Goal: Obtain resource: Download file/media

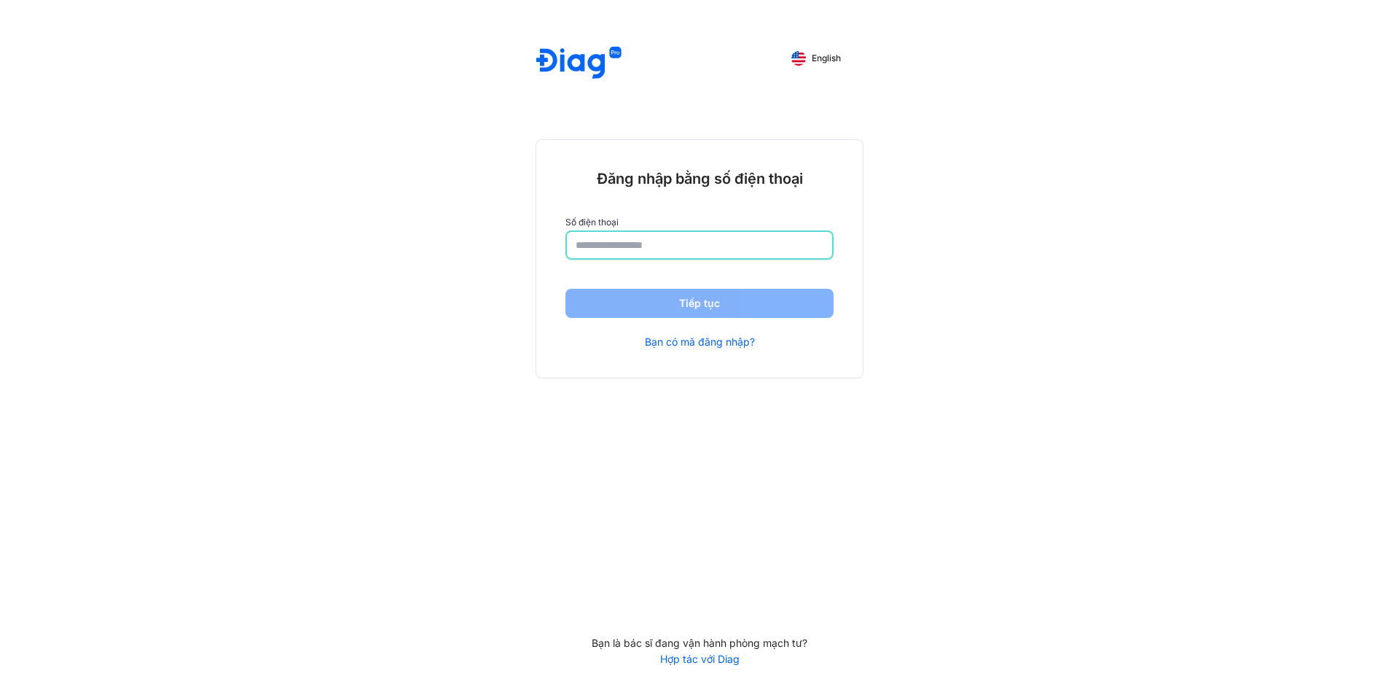
click at [654, 241] on input "number" at bounding box center [700, 245] width 248 height 26
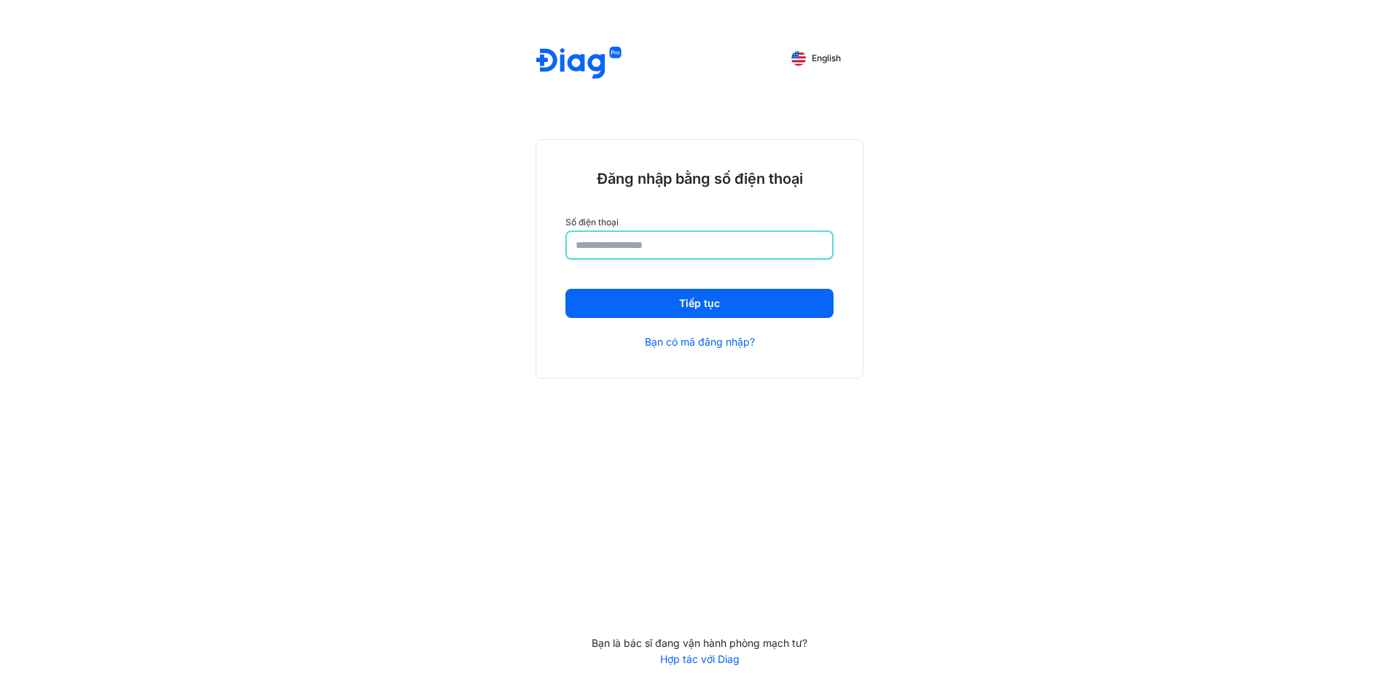
type input "**********"
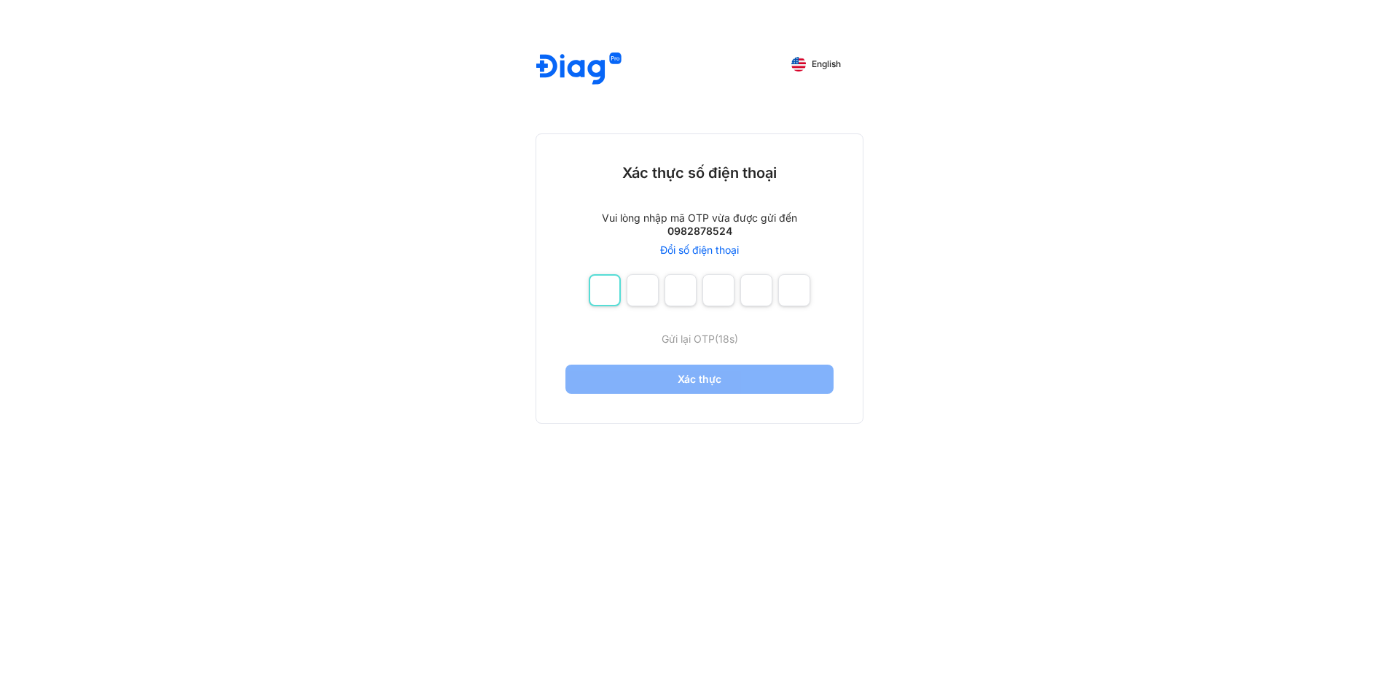
click at [612, 288] on input "number" at bounding box center [605, 290] width 32 height 32
type input "*"
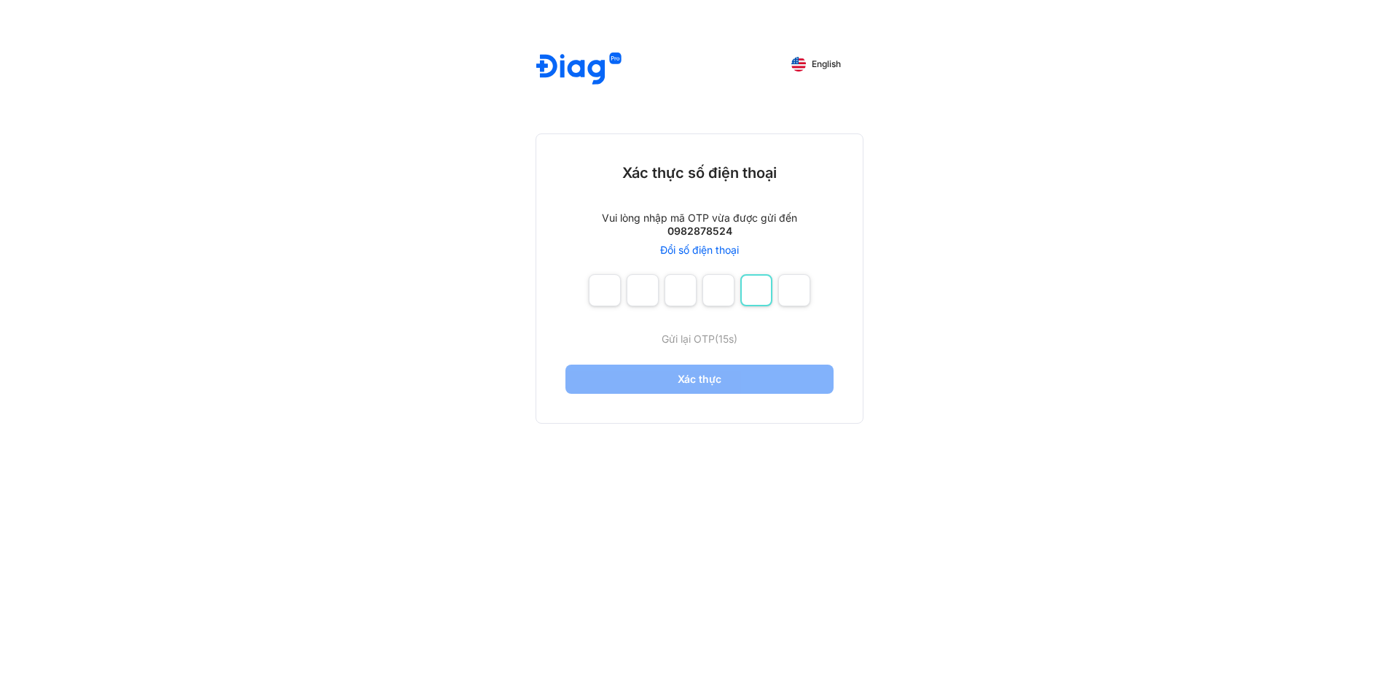
type input "*"
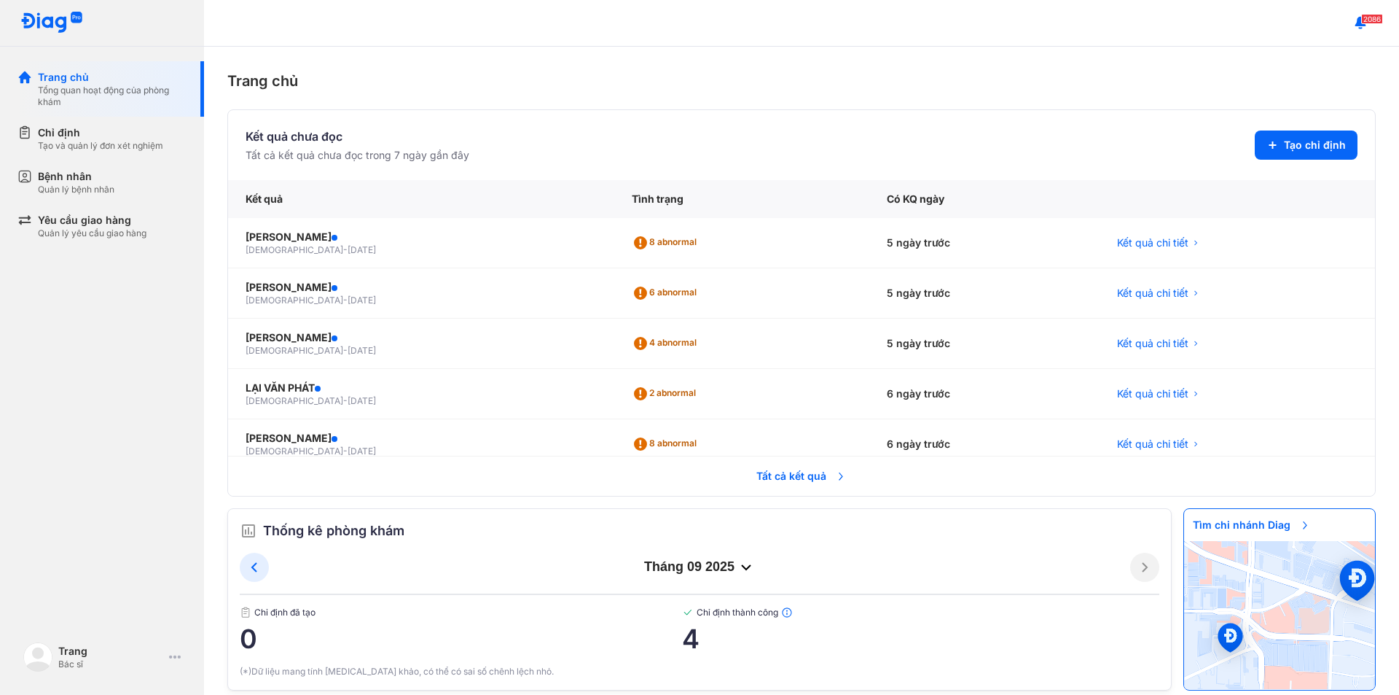
click at [822, 477] on span "Tất cả kết quả" at bounding box center [802, 476] width 108 height 32
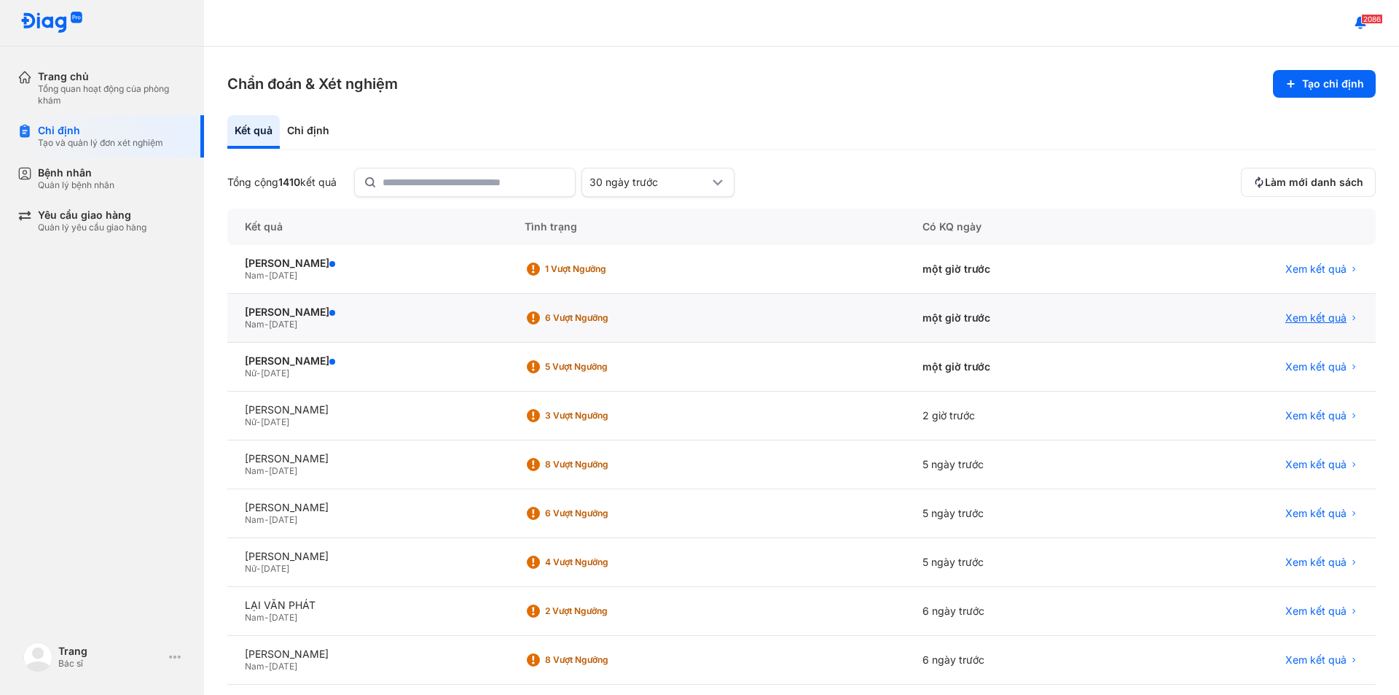
click at [1303, 313] on span "Xem kết quả" at bounding box center [1316, 317] width 61 height 13
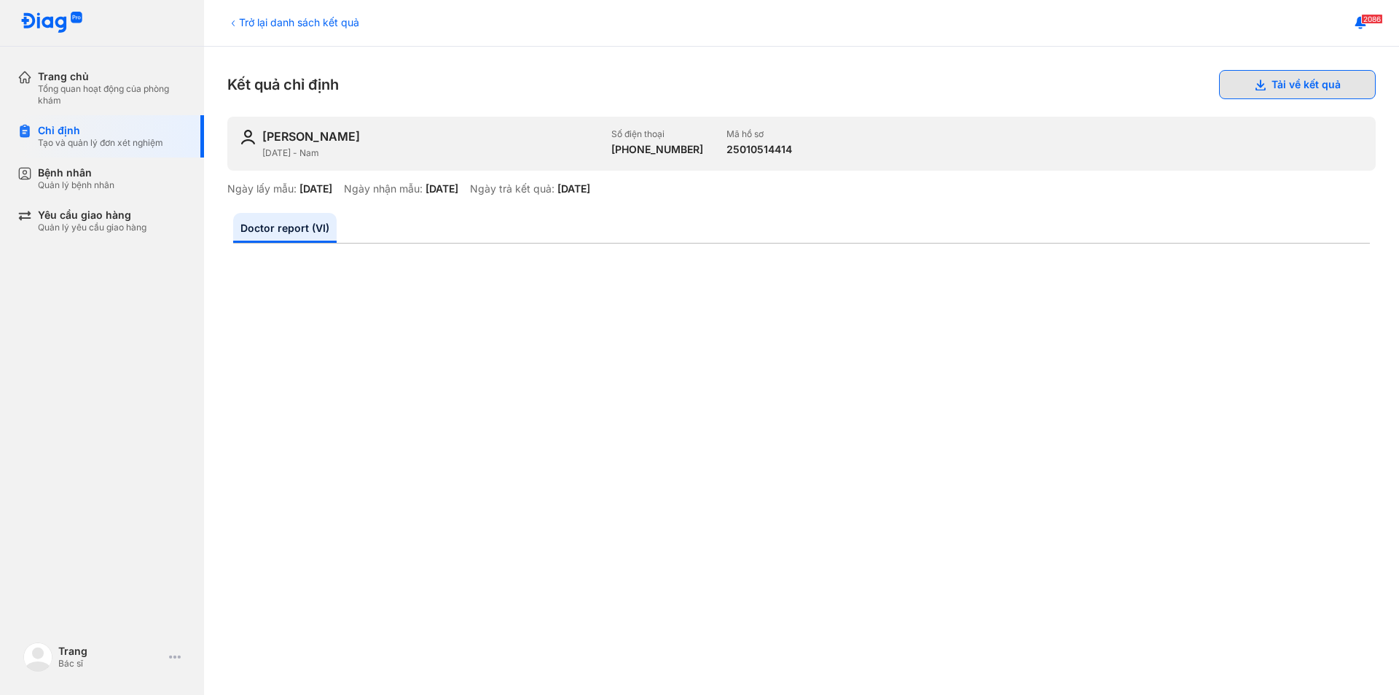
click at [1295, 85] on button "Tải về kết quả" at bounding box center [1297, 84] width 157 height 29
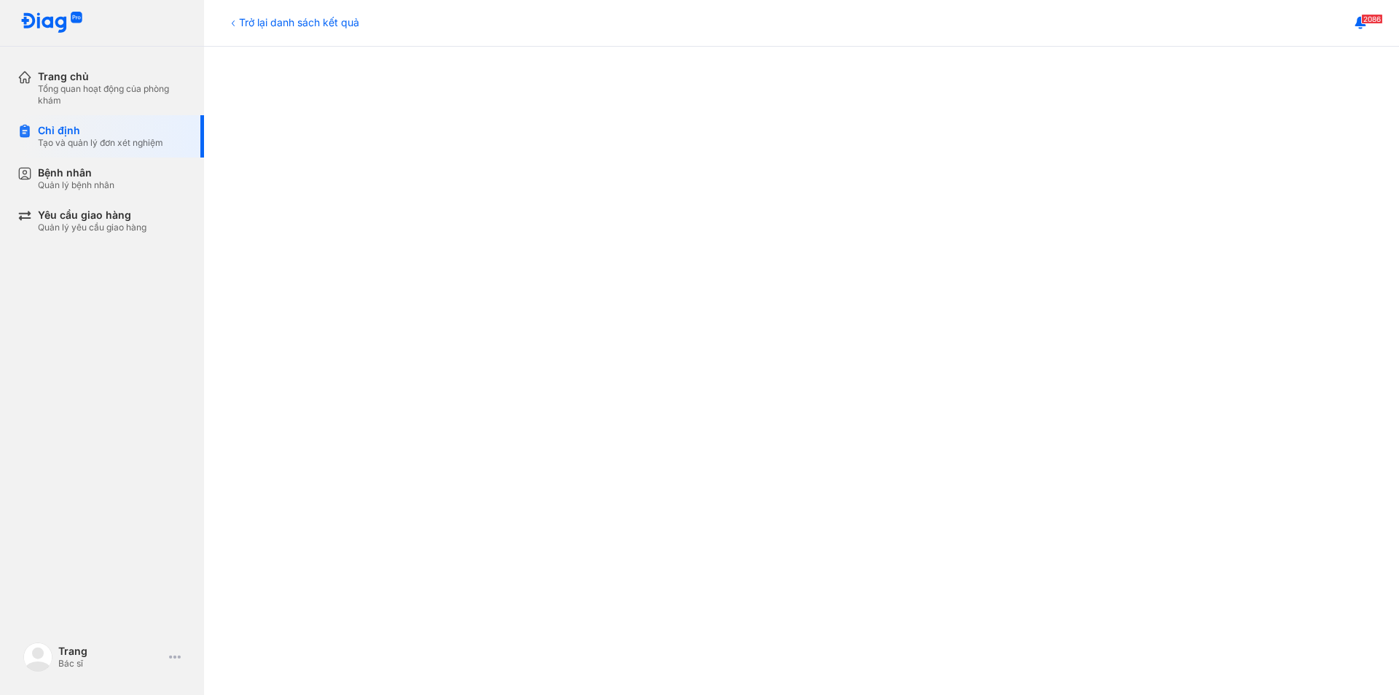
scroll to position [709, 0]
